Goal: Information Seeking & Learning: Check status

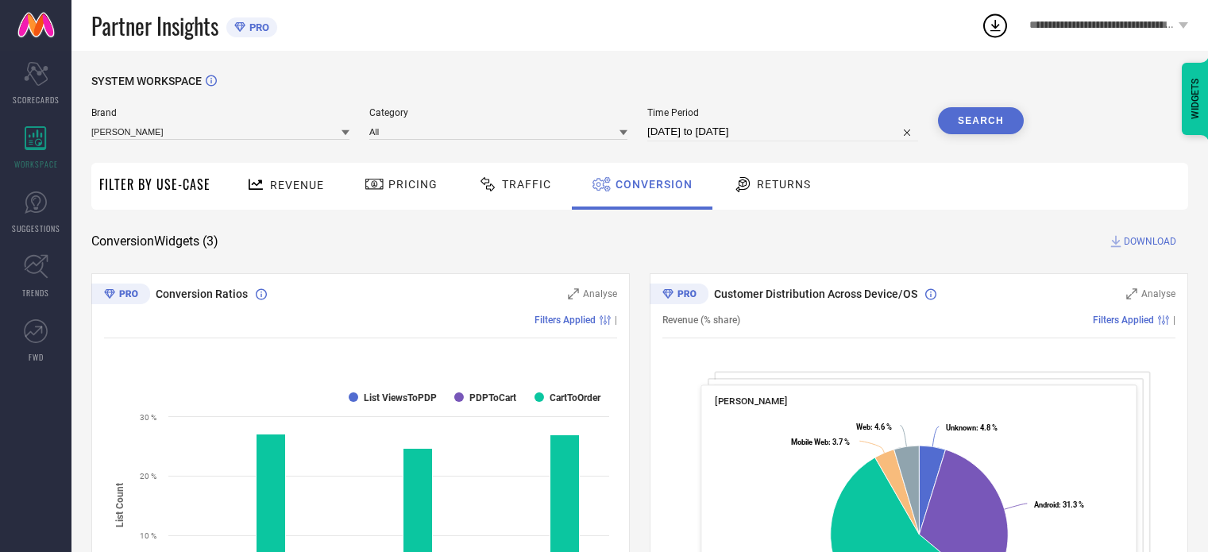
scroll to position [79, 0]
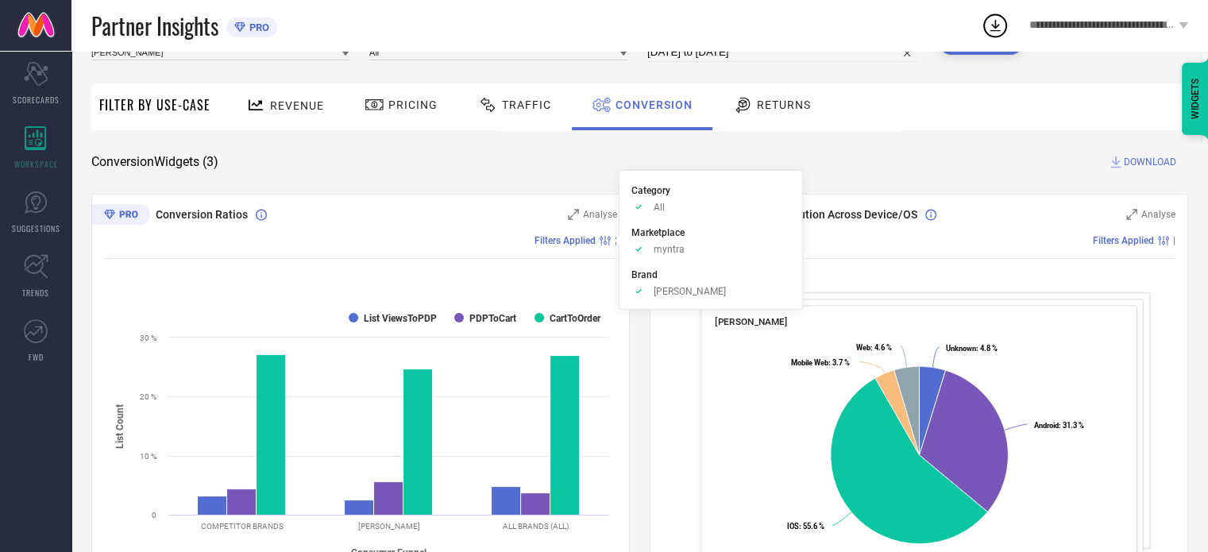
click at [603, 241] on icon at bounding box center [605, 241] width 11 height 10
click at [568, 245] on span "Filters Applied" at bounding box center [564, 240] width 61 height 11
click at [577, 241] on span "Filters Applied" at bounding box center [564, 240] width 61 height 11
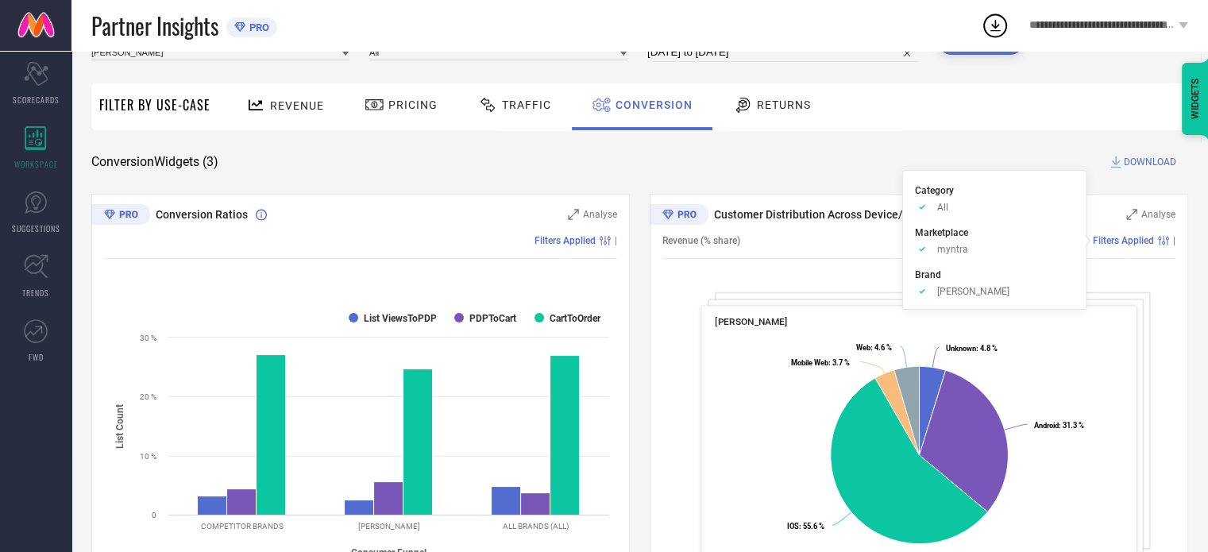
click at [1143, 241] on span "Filters Applied" at bounding box center [1123, 240] width 61 height 11
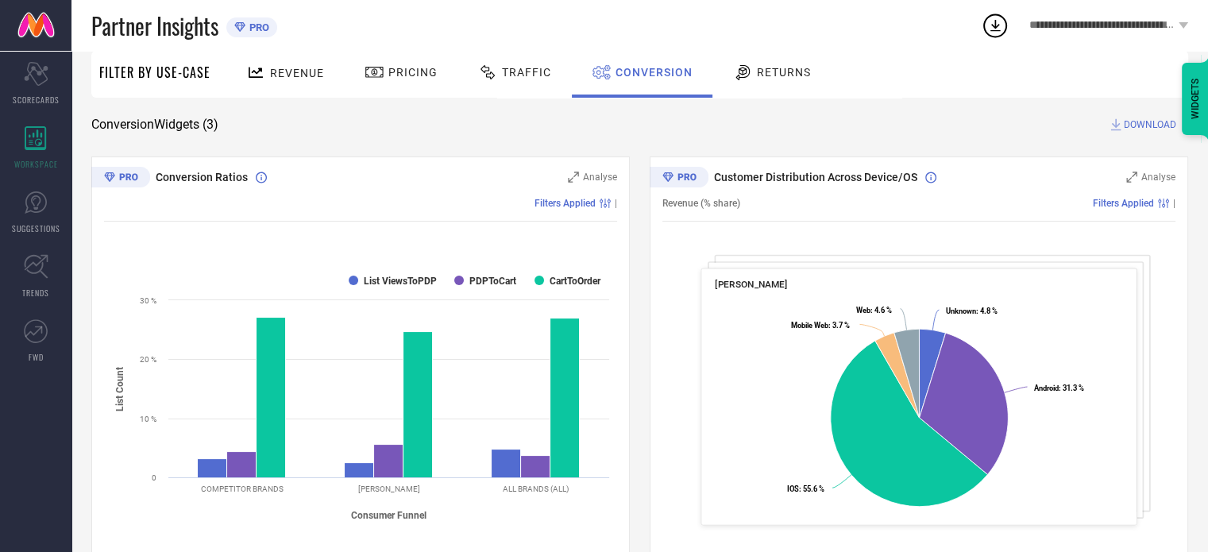
scroll to position [0, 0]
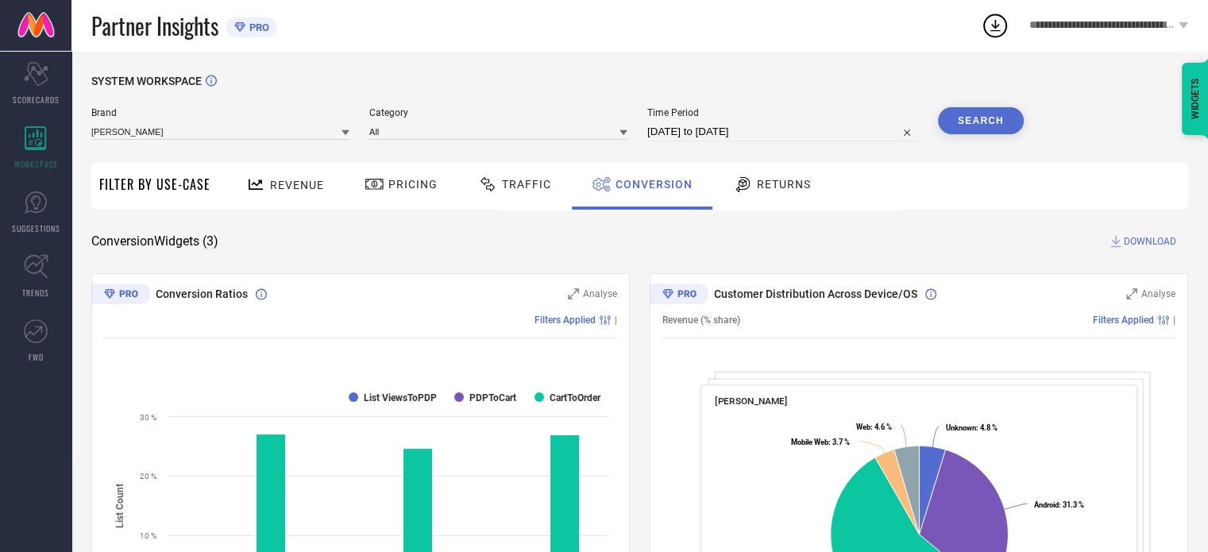
click at [517, 186] on span "Traffic" at bounding box center [526, 184] width 49 height 13
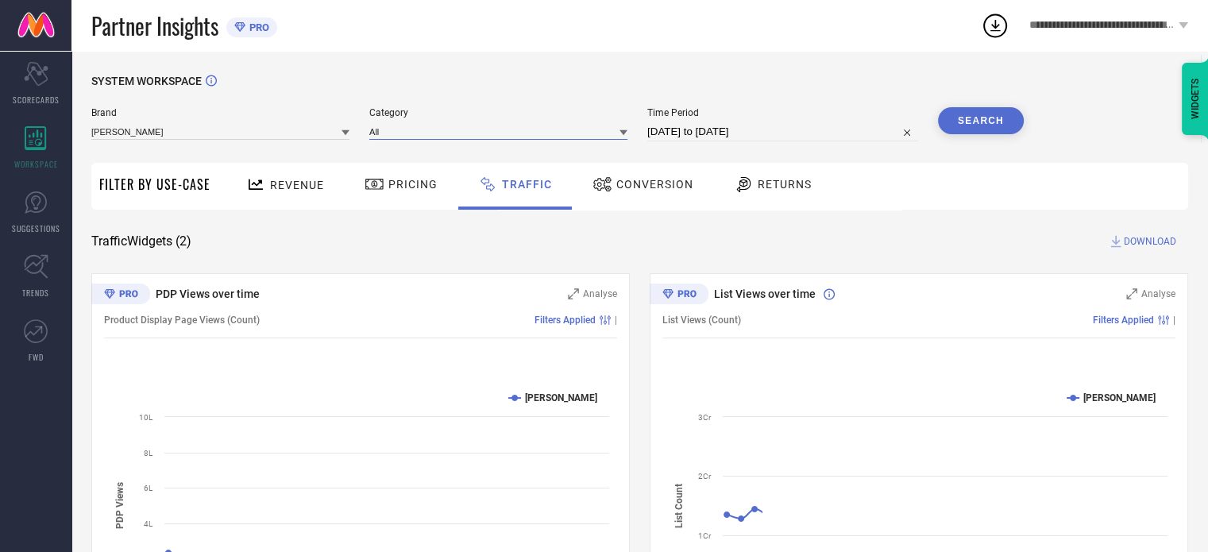
click at [613, 127] on input at bounding box center [498, 131] width 258 height 17
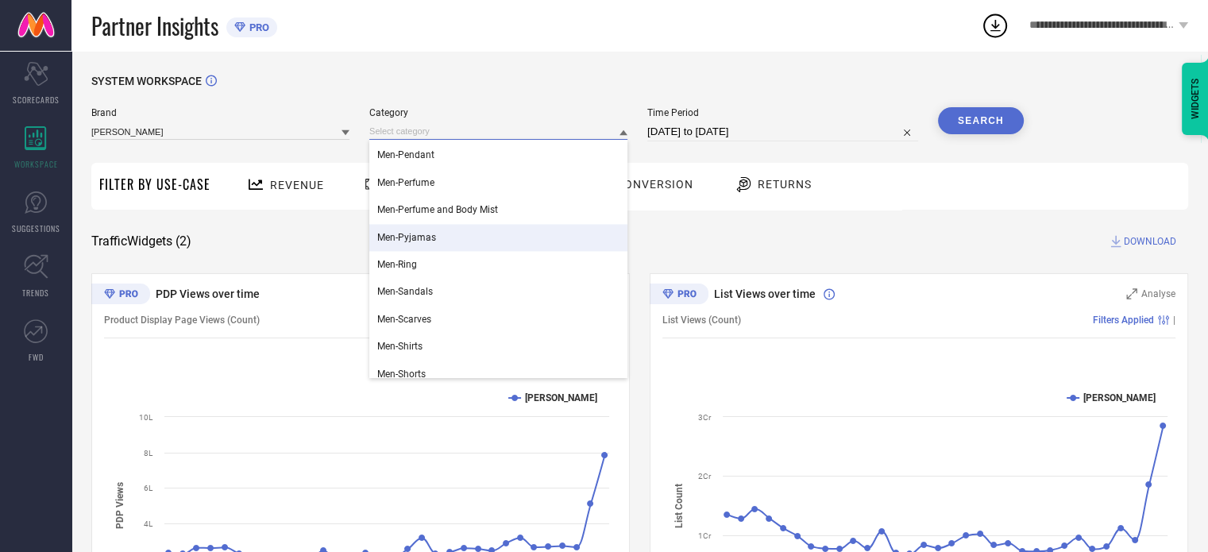
scroll to position [2700, 0]
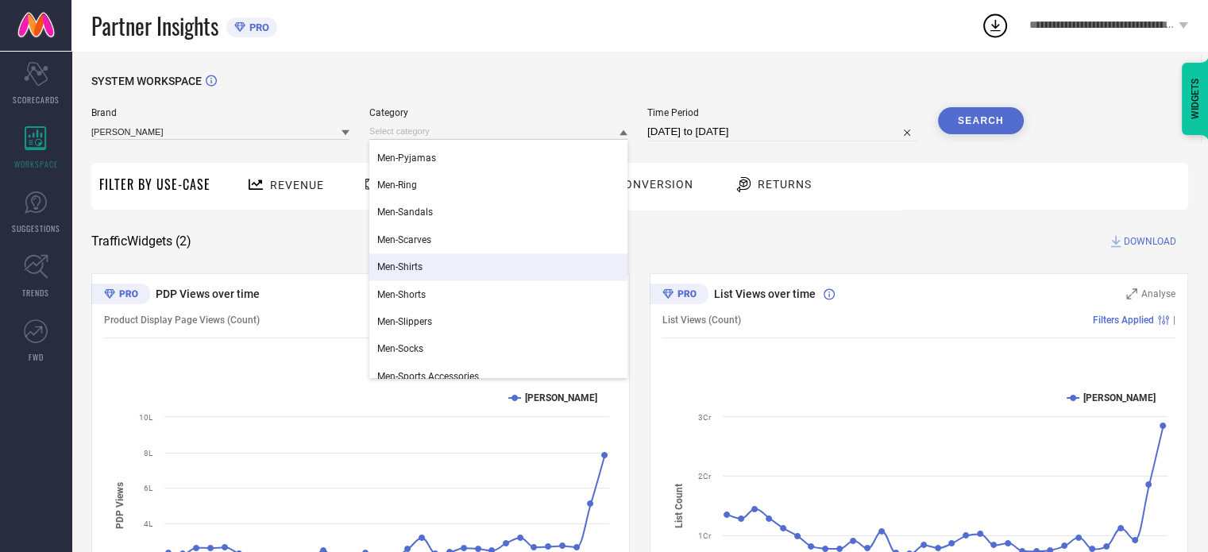
click at [438, 272] on div "Men-Shirts" at bounding box center [498, 266] width 258 height 27
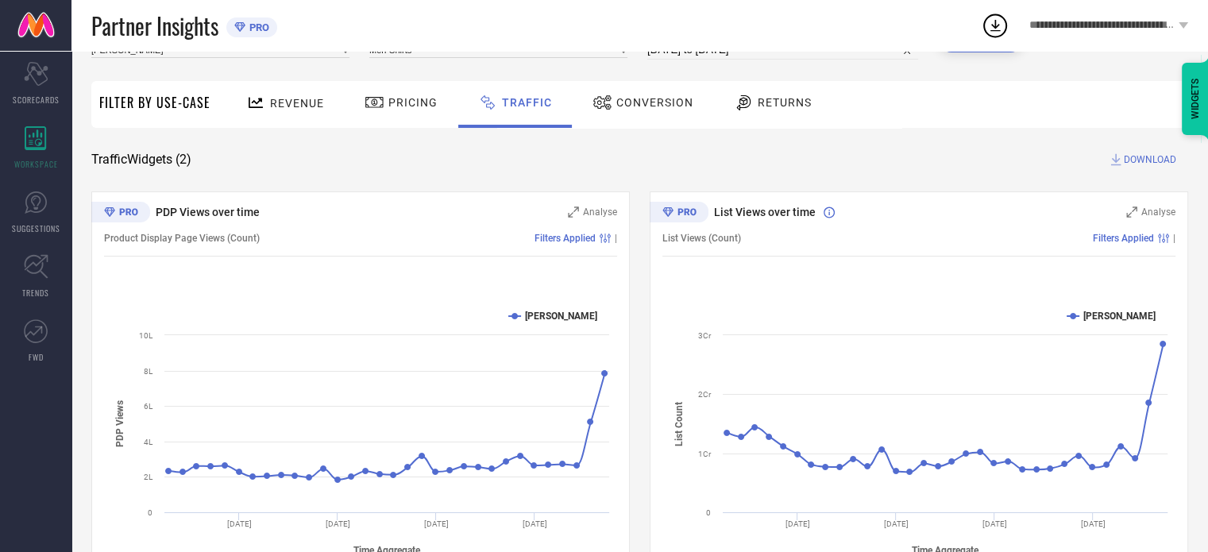
scroll to position [0, 0]
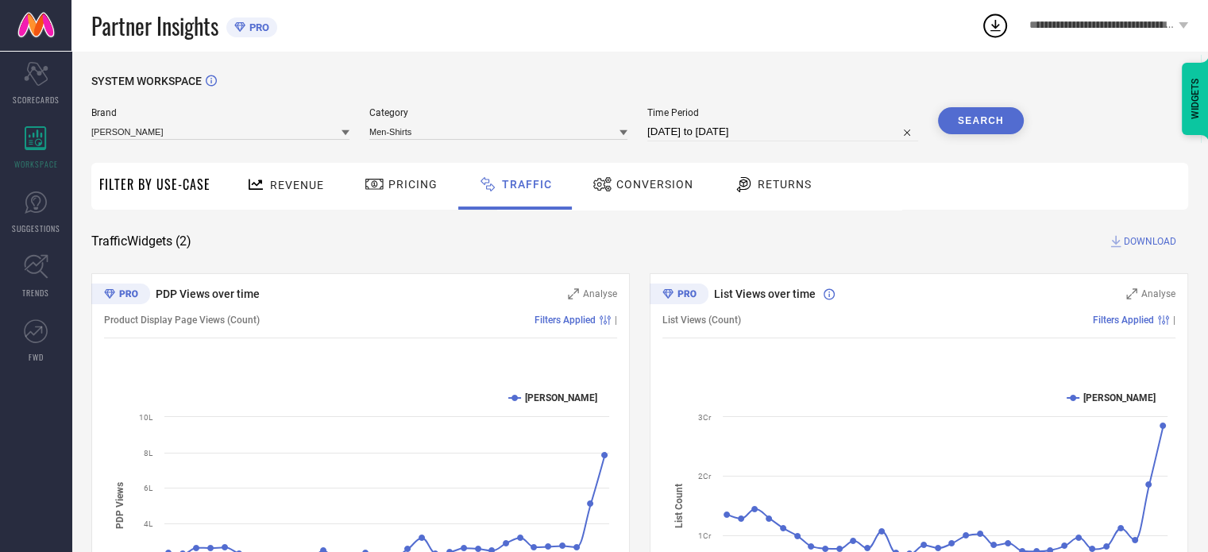
click at [963, 118] on button "Search" at bounding box center [981, 120] width 86 height 27
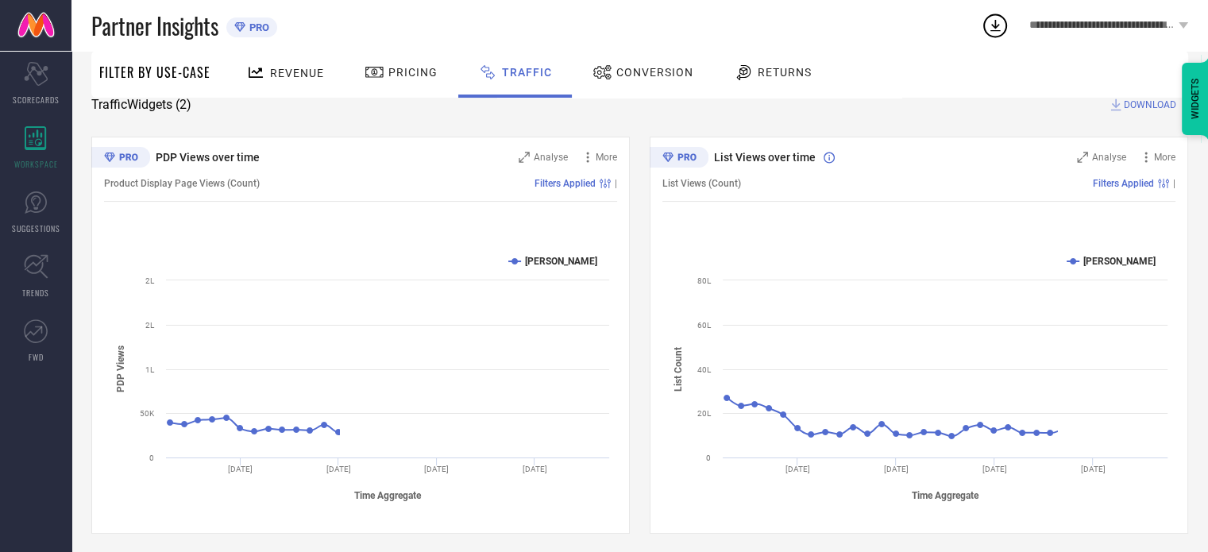
scroll to position [143, 0]
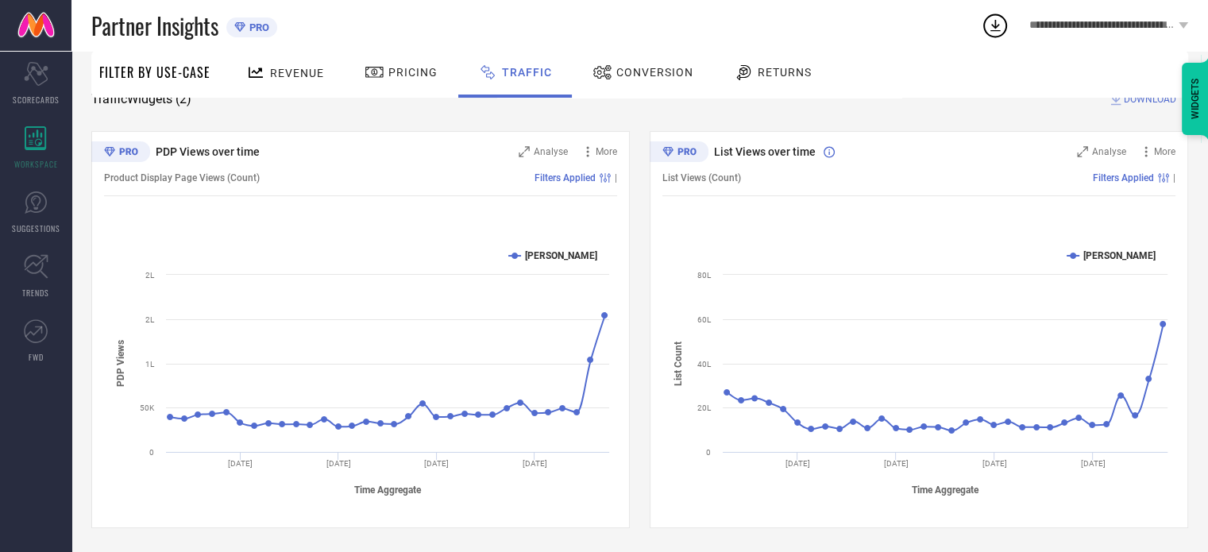
click at [673, 69] on span "Conversion" at bounding box center [654, 72] width 77 height 13
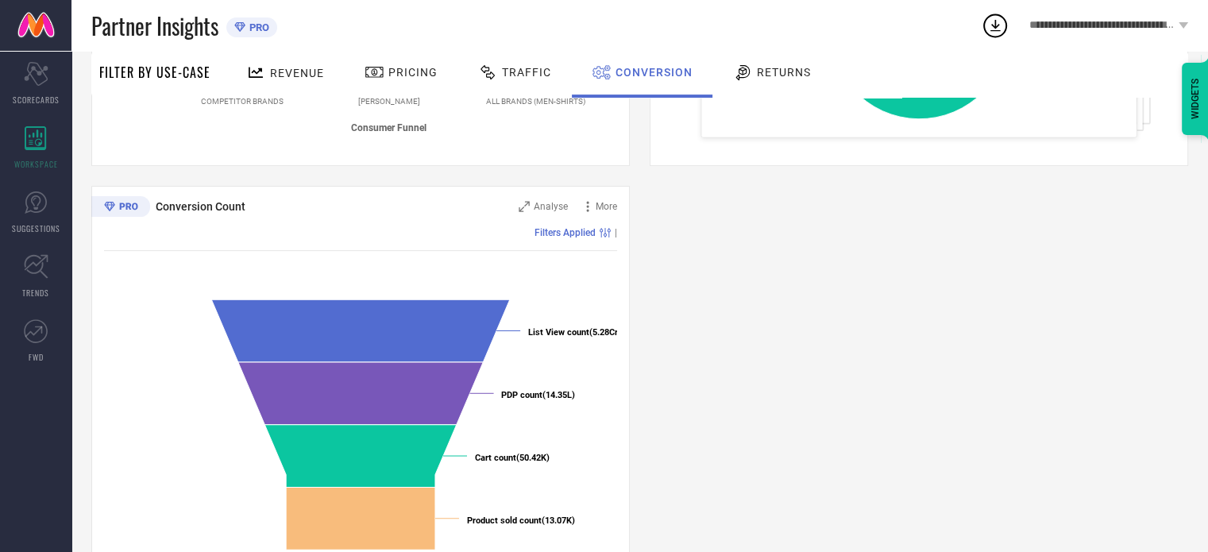
scroll to position [476, 0]
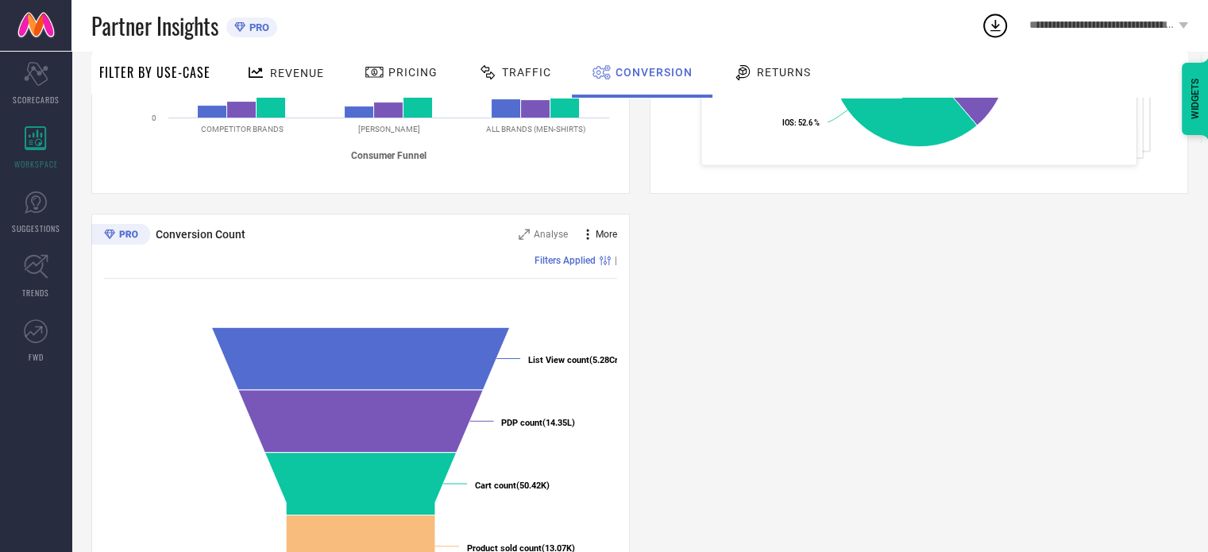
click at [600, 235] on span "More" at bounding box center [606, 234] width 21 height 11
click at [635, 330] on div "Conversion Ratios Analyse More Filters Applied | Created with Highcharts 9.3.3 …" at bounding box center [639, 204] width 1097 height 814
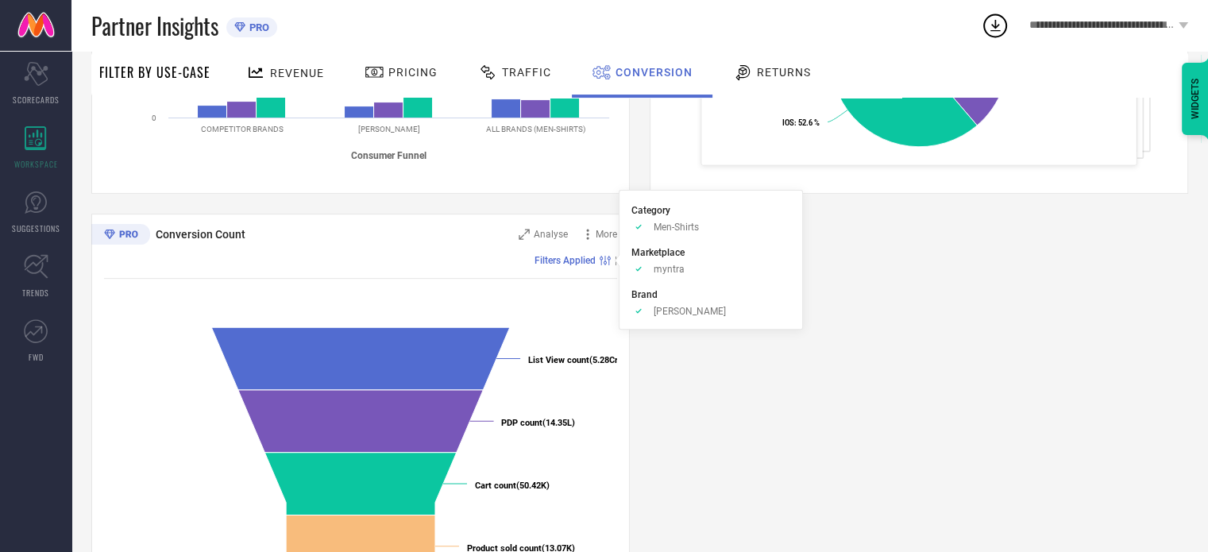
click at [589, 258] on span "Filters Applied" at bounding box center [564, 260] width 61 height 11
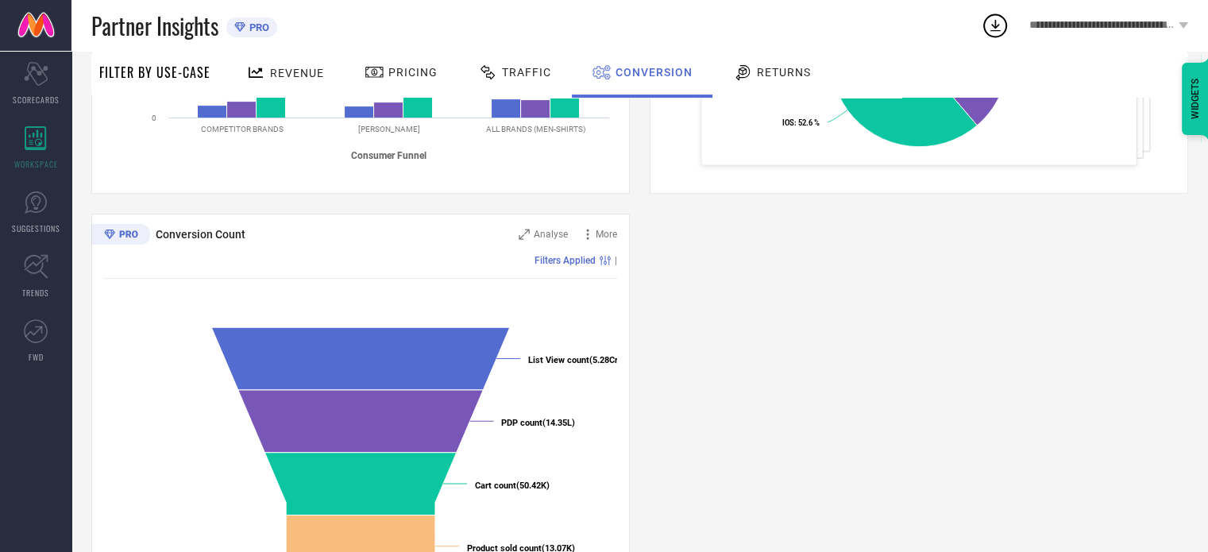
click at [592, 260] on span "Filters Applied" at bounding box center [564, 260] width 61 height 11
click at [611, 259] on div "Filters Applied" at bounding box center [574, 260] width 80 height 11
click at [573, 257] on span "Filters Applied" at bounding box center [564, 260] width 61 height 11
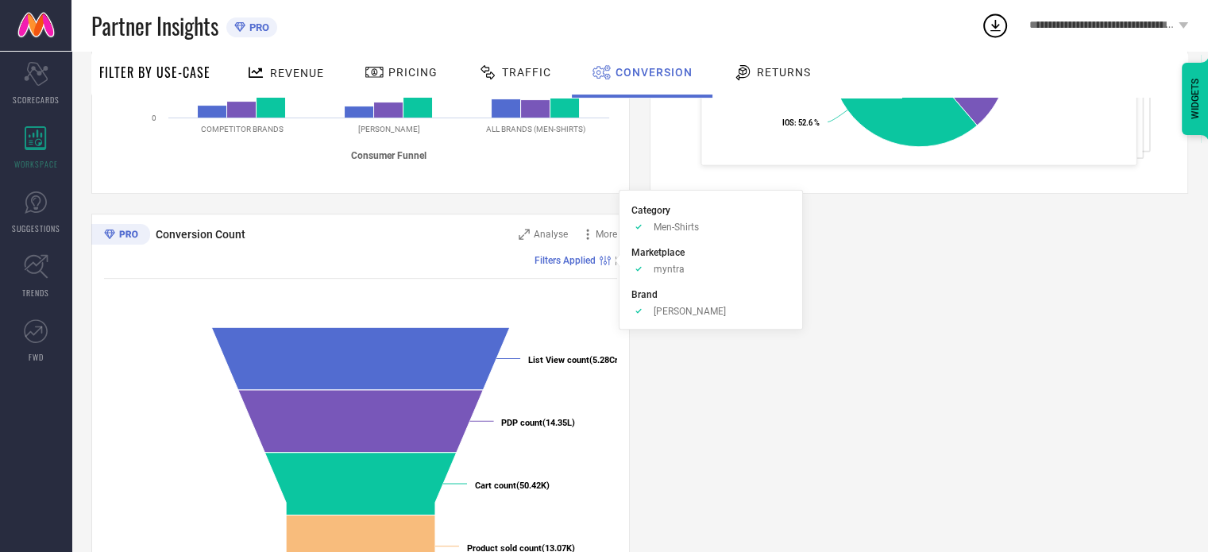
click at [667, 265] on span "myntra" at bounding box center [669, 269] width 31 height 11
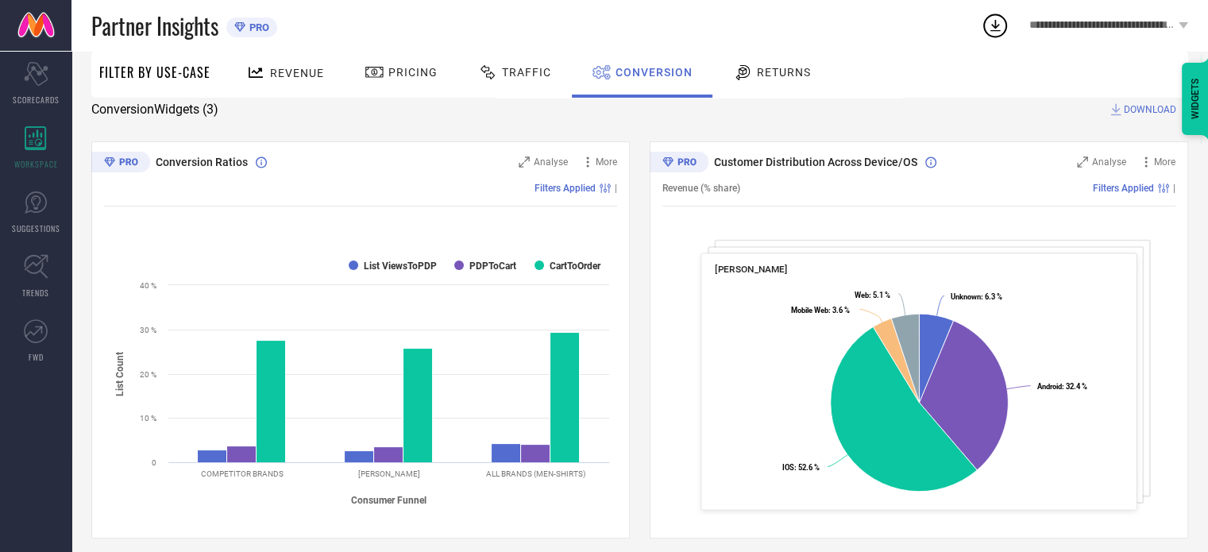
scroll to position [0, 0]
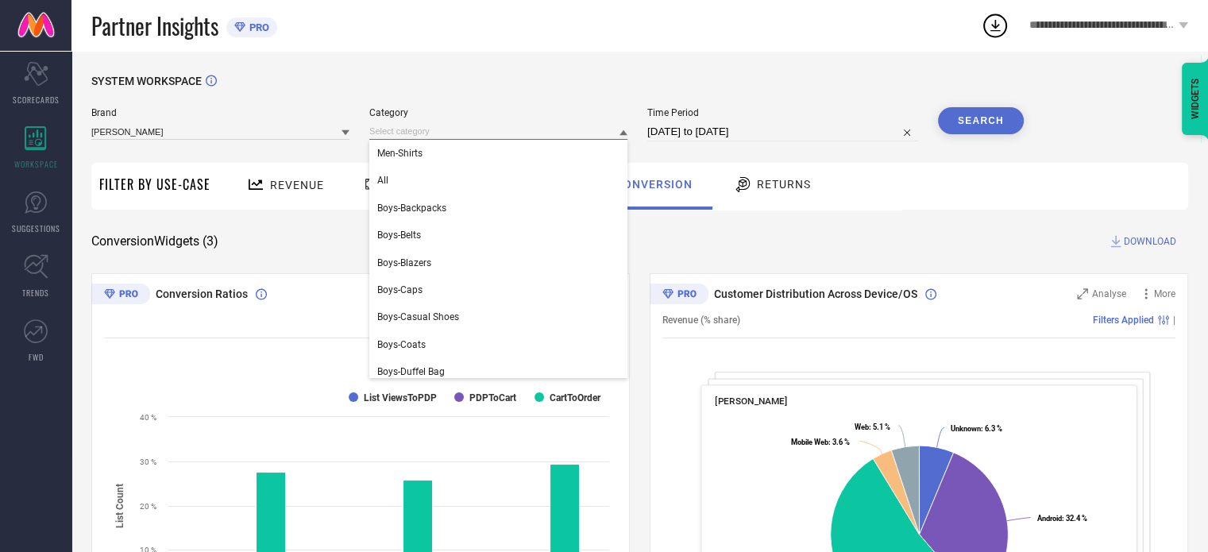
click at [550, 131] on input at bounding box center [498, 131] width 258 height 17
type input "tshir"
click at [476, 149] on div "Men-Tshirts" at bounding box center [498, 153] width 258 height 27
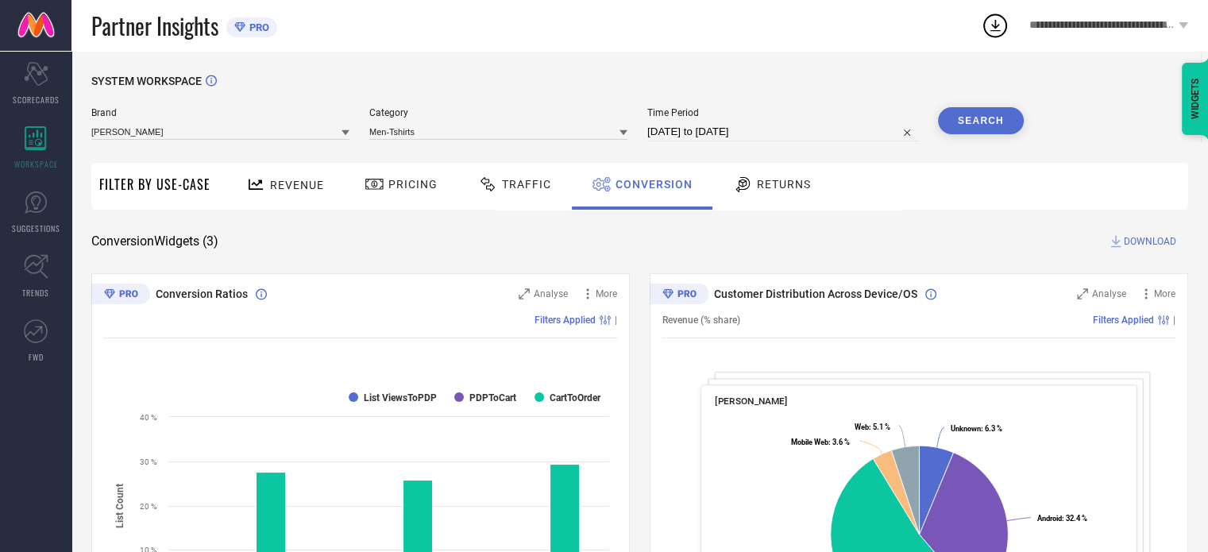
click at [952, 122] on button "Search" at bounding box center [981, 120] width 86 height 27
click at [711, 127] on input "[DATE] to [DATE]" at bounding box center [782, 131] width 271 height 19
select select "7"
select select "2025"
select select "8"
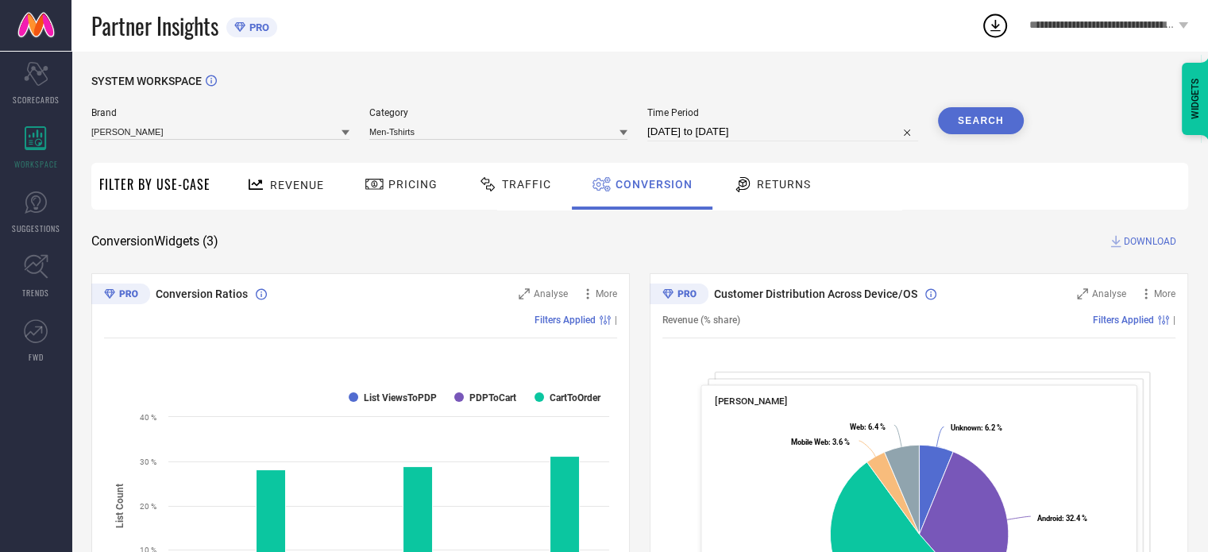
select select "2025"
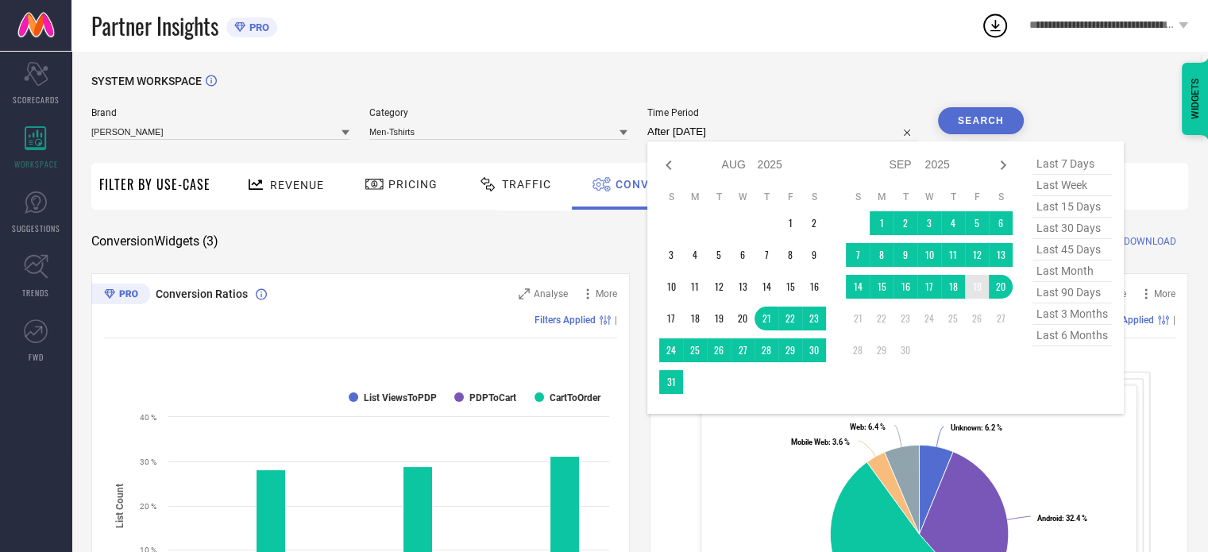
click at [969, 285] on td "19" at bounding box center [977, 287] width 24 height 24
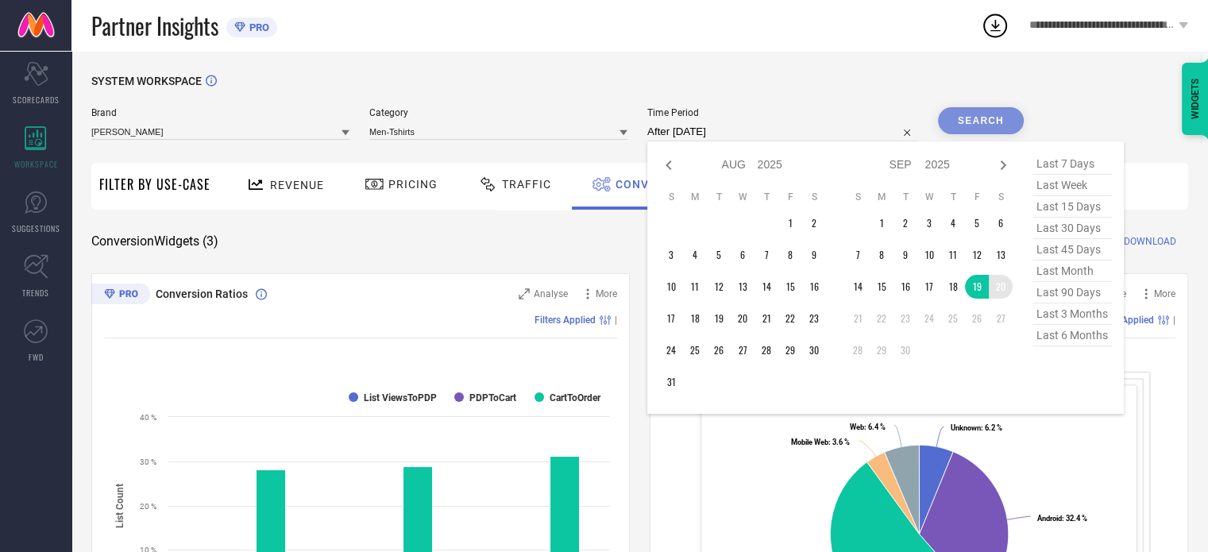
type input "[DATE] to [DATE]"
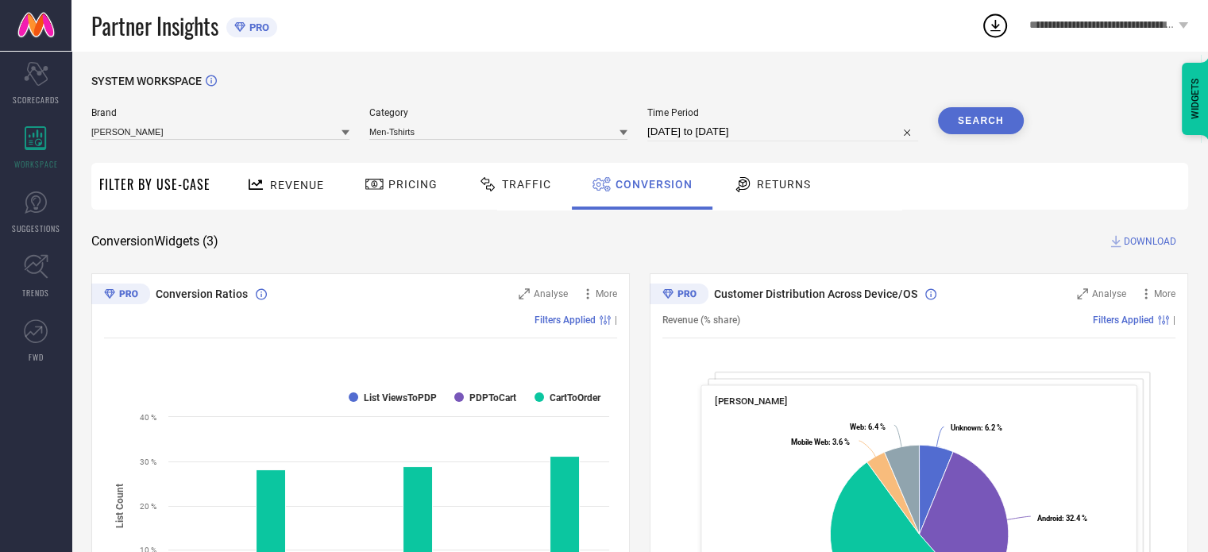
click at [986, 122] on button "Search" at bounding box center [981, 120] width 86 height 27
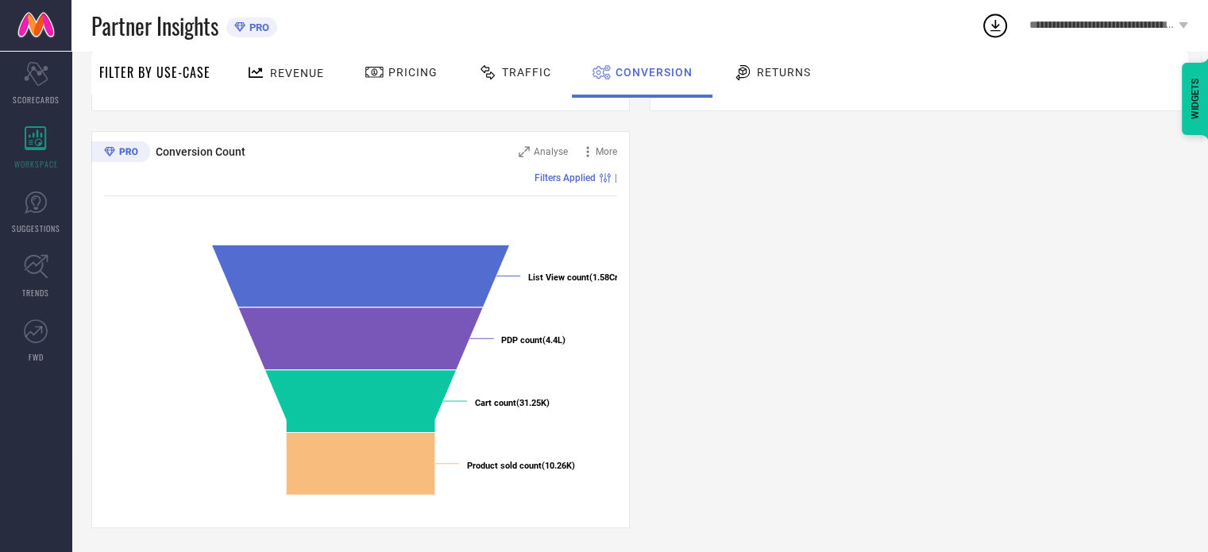
scroll to position [559, 0]
